Goal: Transaction & Acquisition: Purchase product/service

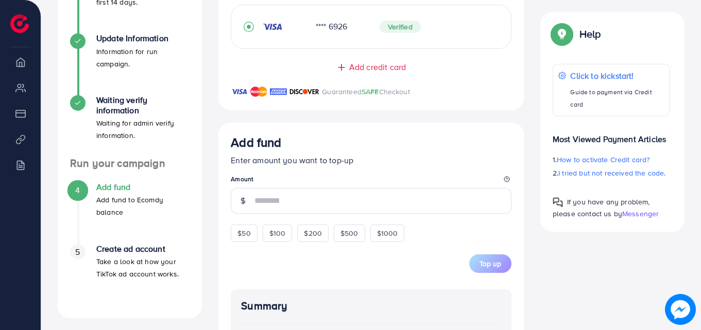
scroll to position [319, 0]
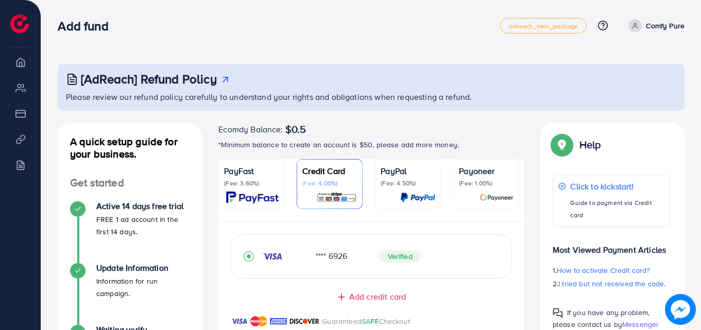
scroll to position [268, 0]
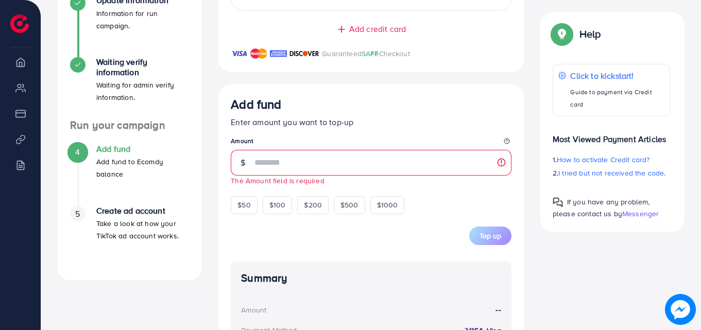
click at [247, 219] on form "Add fund Enter amount you want to top-up Amount The Amount field is required $5…" at bounding box center [371, 171] width 281 height 148
click at [247, 217] on form "Add fund Enter amount you want to top-up Amount The Amount field is required $5…" at bounding box center [371, 171] width 281 height 148
click at [246, 214] on div "$50" at bounding box center [244, 205] width 26 height 18
type input "**"
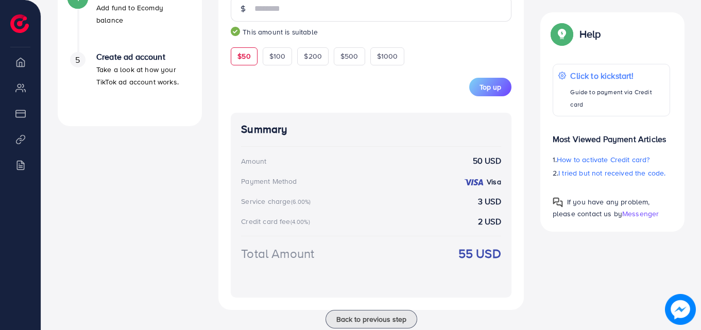
scroll to position [422, 0]
click at [485, 92] on span "Top up" at bounding box center [490, 86] width 22 height 10
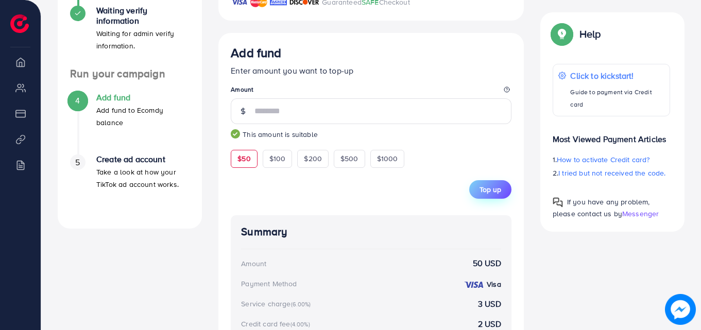
click at [491, 194] on span "Top up" at bounding box center [490, 189] width 22 height 10
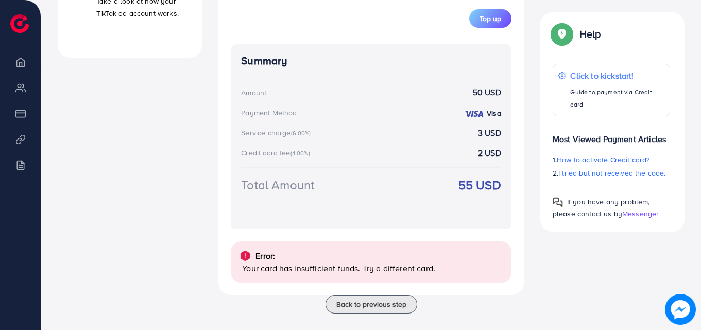
scroll to position [505, 0]
